Goal: Task Accomplishment & Management: Use online tool/utility

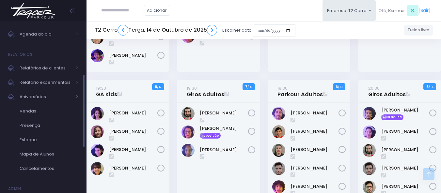
scroll to position [221, 0]
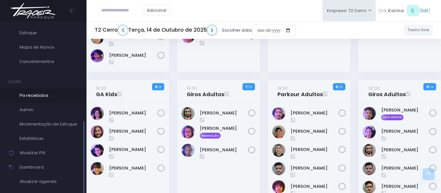
drag, startPoint x: 32, startPoint y: 112, endPoint x: 80, endPoint y: 93, distance: 51.2
click at [116, 80] on div "19:30 GA Kids 8 / 12" at bounding box center [128, 91] width 83 height 23
click at [32, 109] on span "Admin" at bounding box center [49, 110] width 59 height 8
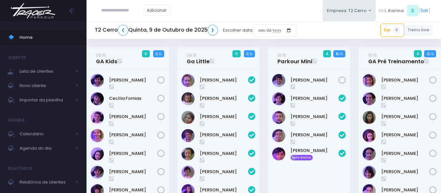
click at [247, 12] on div "Adicionar Empresa: T2 Cerro T1 Faria T2 [GEOGRAPHIC_DATA][MEDICAL_DATA]" at bounding box center [264, 10] width 355 height 21
click at [271, 34] on input "date" at bounding box center [274, 30] width 43 height 12
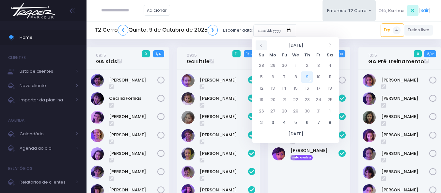
click at [261, 47] on icon at bounding box center [261, 44] width 5 height 5
click at [291, 172] on div "[PERSON_NAME]" at bounding box center [309, 184] width 83 height 229
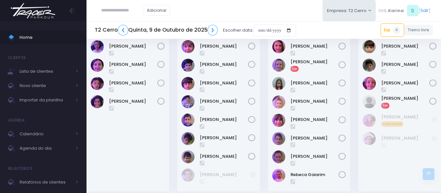
scroll to position [261, 0]
